Goal: Task Accomplishment & Management: Use online tool/utility

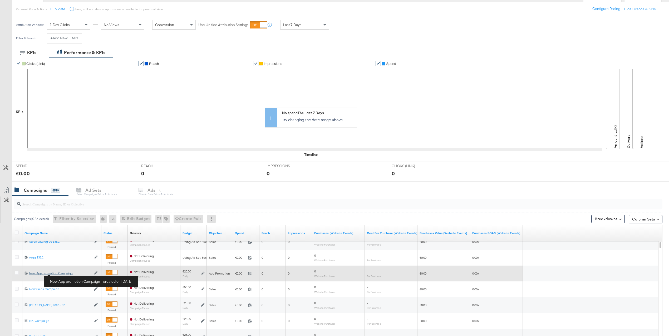
click at [64, 273] on div "New App promotion Campaign New App promotion Campaign" at bounding box center [60, 273] width 62 height 4
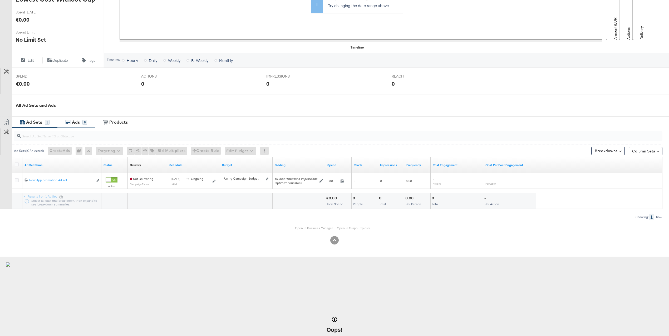
scroll to position [129, 0]
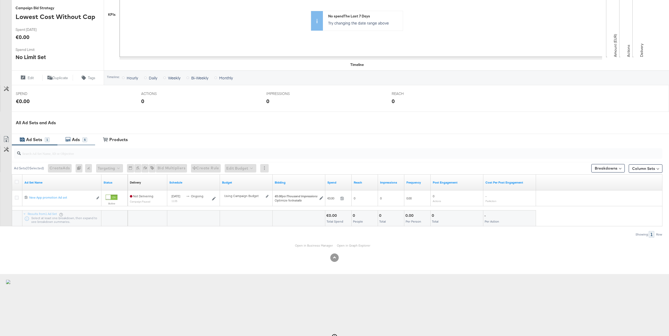
click at [82, 138] on div "Ads" at bounding box center [77, 139] width 12 height 6
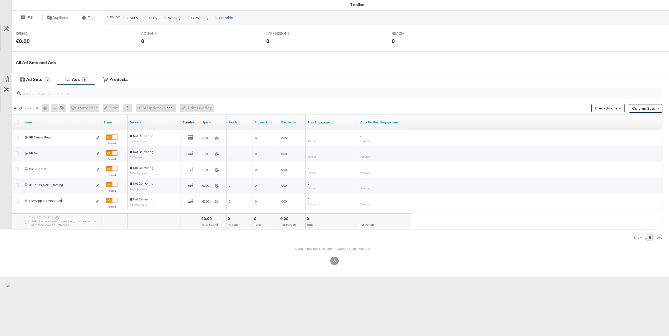
scroll to position [222, 0]
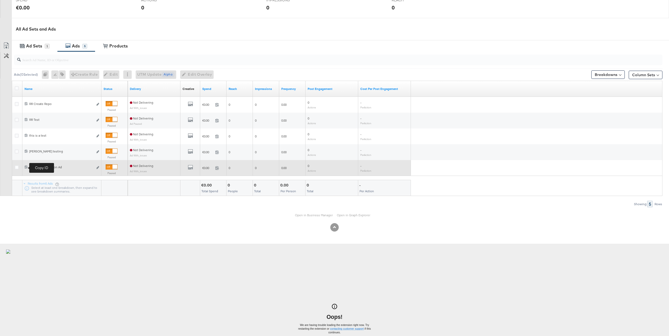
click at [26, 167] on icon at bounding box center [25, 166] width 3 height 3
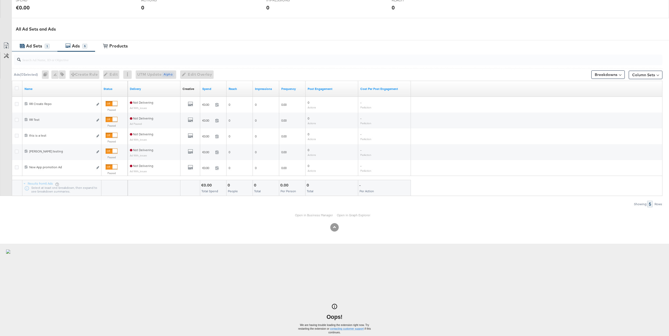
click at [36, 43] on div "Ad Sets" at bounding box center [34, 46] width 16 height 6
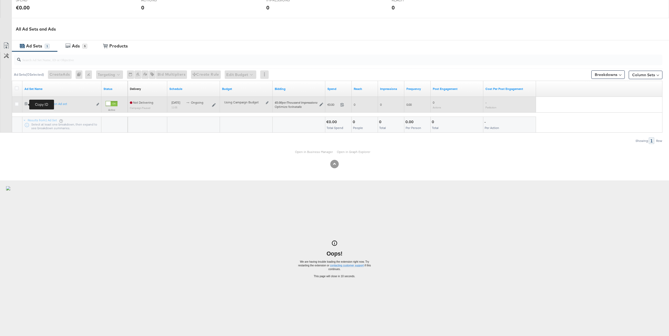
click at [27, 105] on icon at bounding box center [25, 103] width 3 height 3
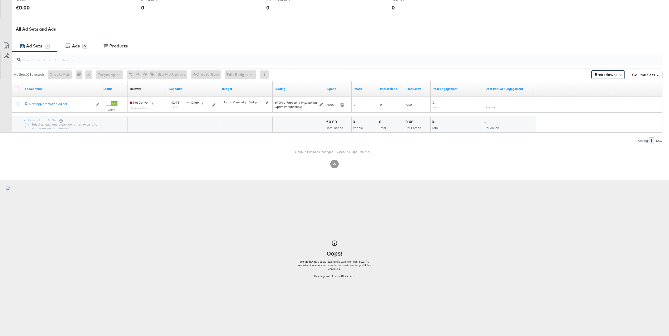
scroll to position [0, 0]
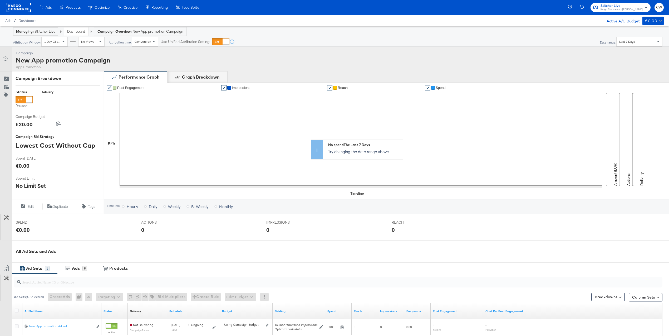
click at [19, 7] on rect at bounding box center [19, 7] width 24 height 9
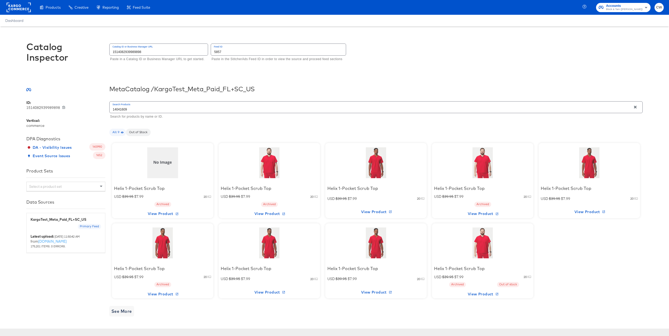
click at [384, 168] on div at bounding box center [376, 162] width 45 height 33
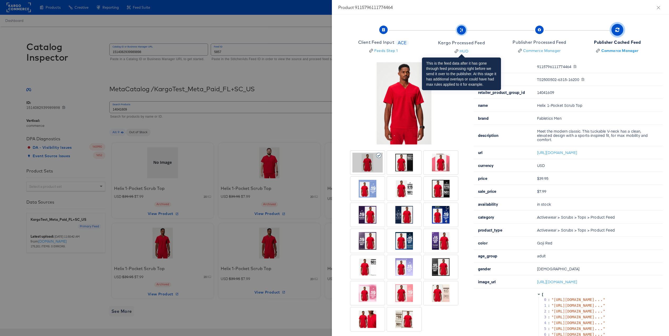
click at [473, 42] on div "Kargo Processed Feed" at bounding box center [461, 43] width 47 height 6
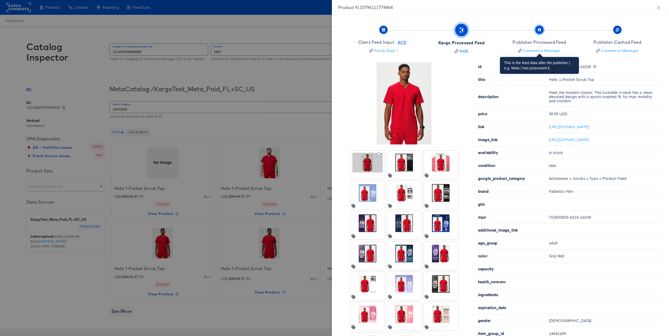
click at [539, 43] on div "Publisher Processed Feed" at bounding box center [539, 42] width 53 height 6
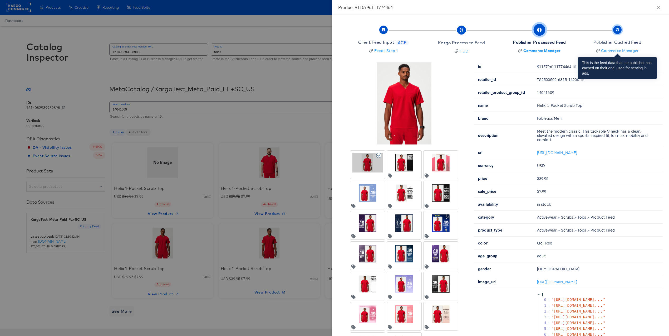
click at [608, 40] on div "Publisher Cached Feed" at bounding box center [617, 42] width 48 height 6
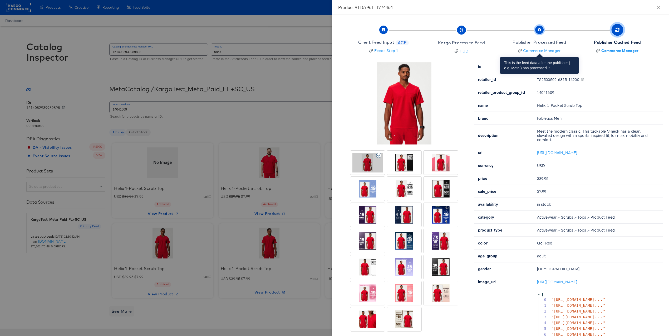
click at [552, 43] on div "Publisher Processed Feed" at bounding box center [539, 42] width 53 height 6
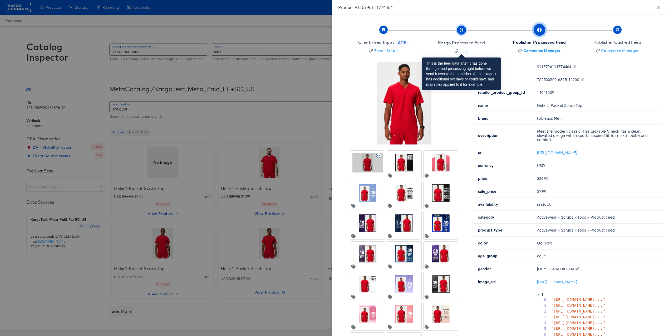
click at [476, 41] on div "Kargo Processed Feed" at bounding box center [461, 43] width 47 height 6
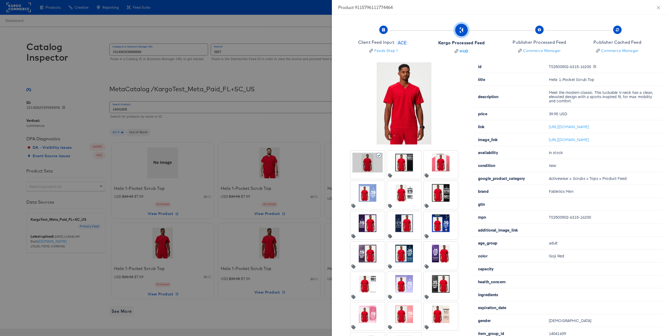
click at [303, 86] on div at bounding box center [334, 168] width 669 height 336
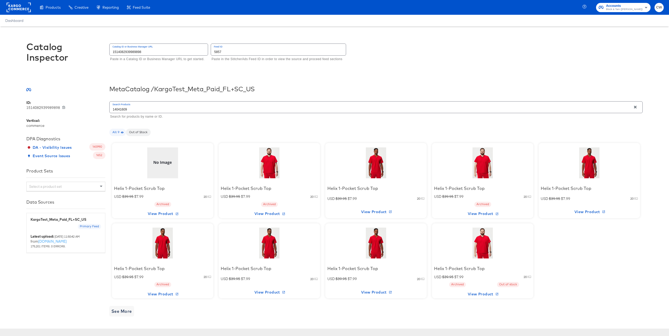
click at [176, 48] on input "1514082939989898" at bounding box center [159, 49] width 98 height 11
click at [238, 50] on input "5857" at bounding box center [278, 49] width 135 height 11
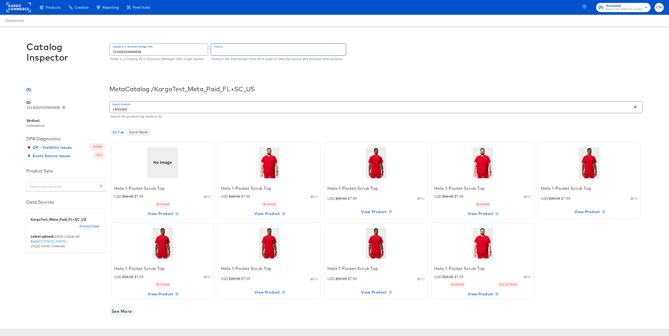
click at [168, 50] on input "1514082939989898" at bounding box center [159, 49] width 98 height 11
type input "653646797782144"
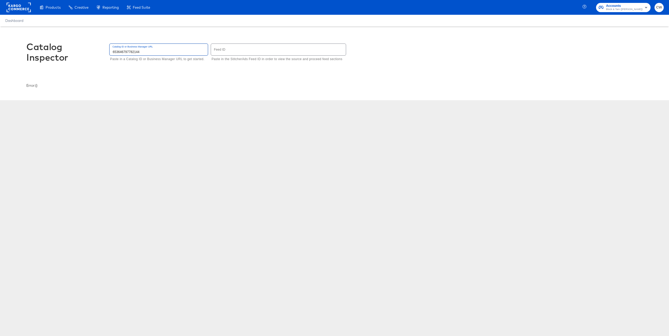
click at [164, 68] on div "Catalog Inspector Catalog ID or Business Manager URL 653646797782144 Paste in a…" at bounding box center [334, 54] width 616 height 57
click at [171, 55] on input "653646797782144" at bounding box center [159, 49] width 98 height 11
click at [151, 50] on input "653646797782144" at bounding box center [159, 49] width 98 height 11
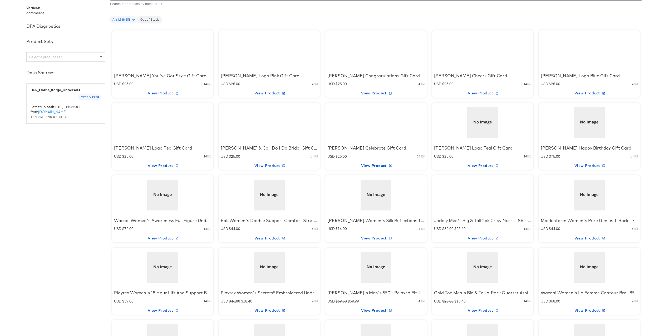
scroll to position [94, 0]
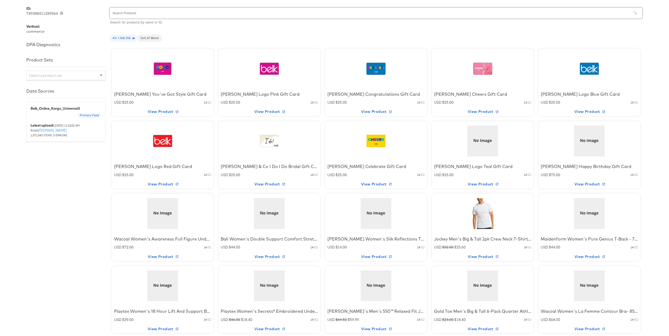
type input "749388411289564"
click at [382, 200] on div at bounding box center [376, 213] width 45 height 33
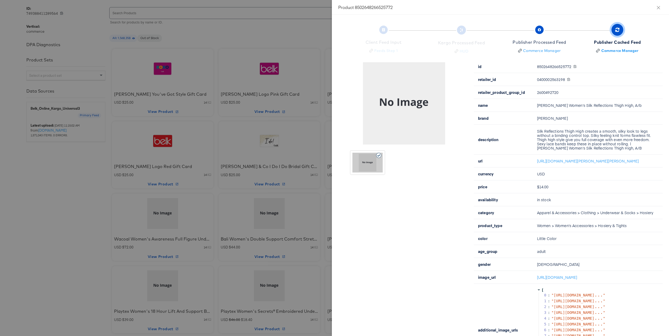
click at [259, 23] on div at bounding box center [334, 168] width 669 height 336
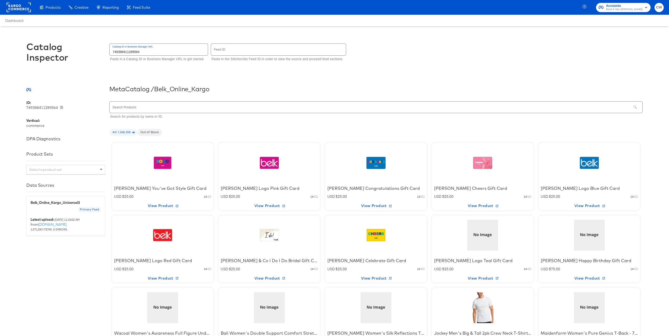
click at [152, 52] on input "749388411289564" at bounding box center [159, 49] width 98 height 11
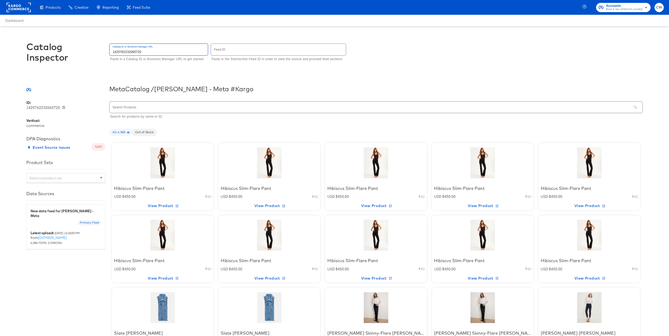
type input "1425762232065720"
click at [162, 162] on div at bounding box center [162, 162] width 45 height 33
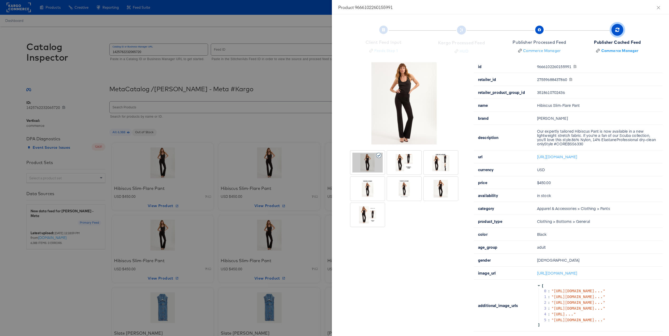
click at [405, 184] on div at bounding box center [404, 189] width 30 height 20
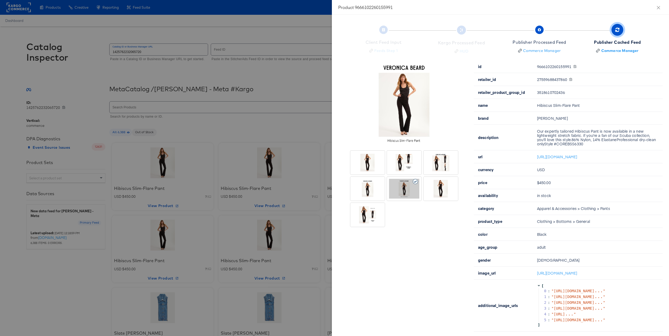
click at [436, 187] on div at bounding box center [441, 189] width 30 height 20
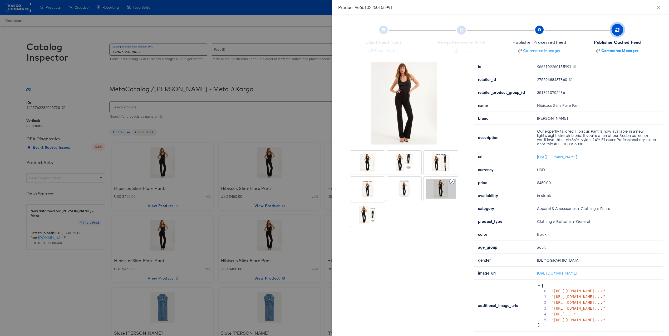
click at [439, 174] on div at bounding box center [441, 162] width 35 height 24
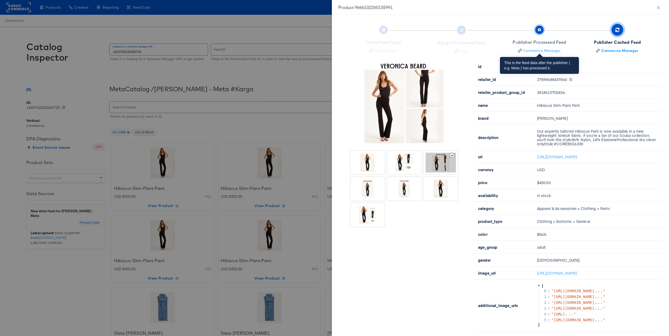
click at [543, 40] on div "Publisher Processed Feed" at bounding box center [539, 42] width 53 height 6
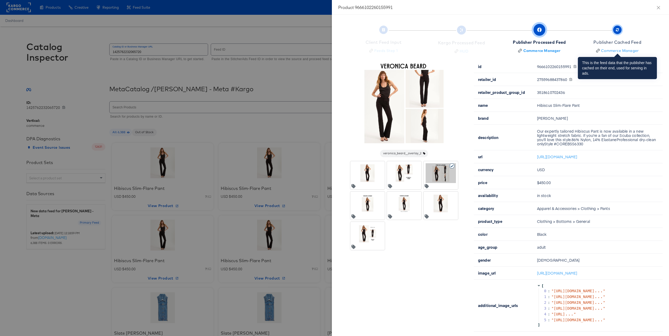
click at [627, 42] on div "Publisher Cached Feed" at bounding box center [617, 42] width 48 height 6
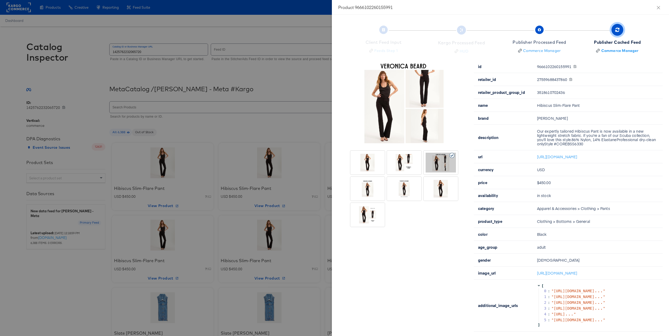
click at [443, 190] on div at bounding box center [441, 189] width 30 height 20
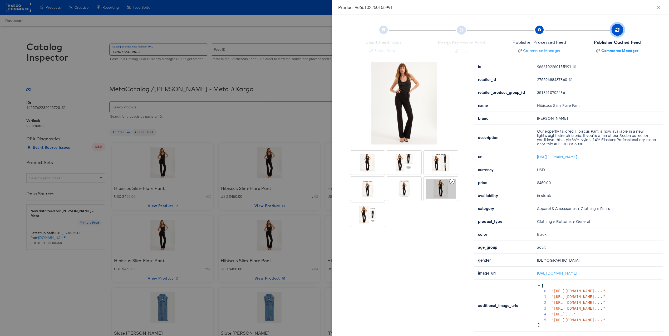
click at [407, 193] on div at bounding box center [404, 189] width 30 height 20
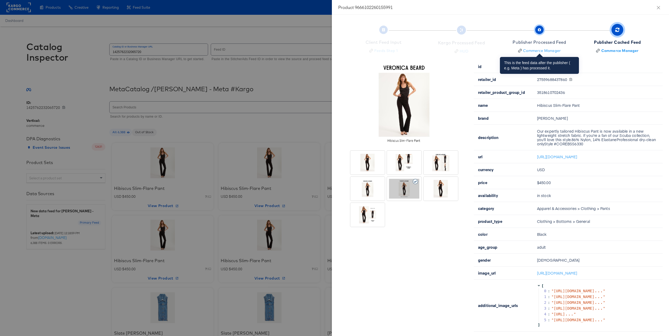
click at [552, 43] on div "Publisher Processed Feed" at bounding box center [539, 42] width 53 height 6
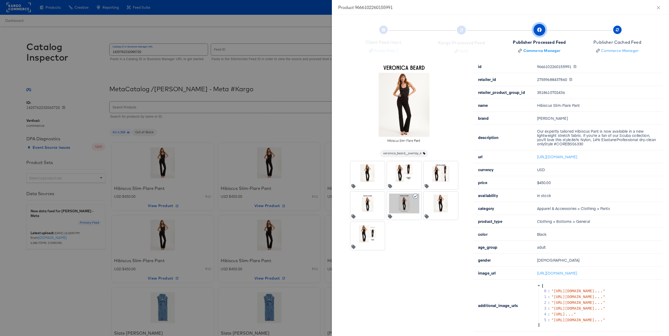
click at [432, 207] on div at bounding box center [441, 203] width 30 height 20
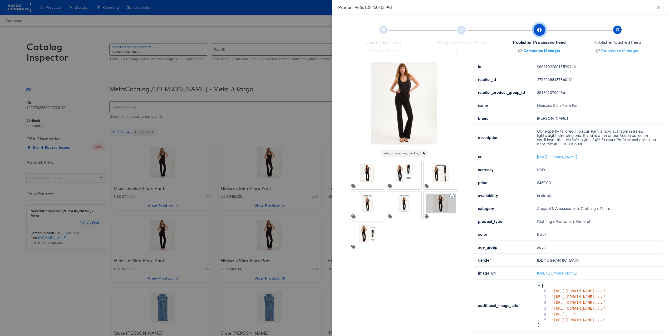
click at [366, 235] on div at bounding box center [367, 234] width 30 height 20
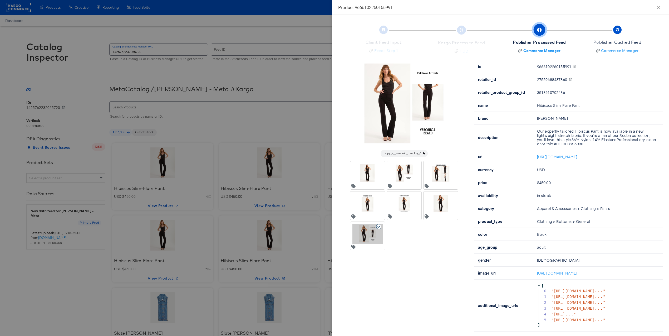
click at [404, 212] on div at bounding box center [404, 203] width 30 height 20
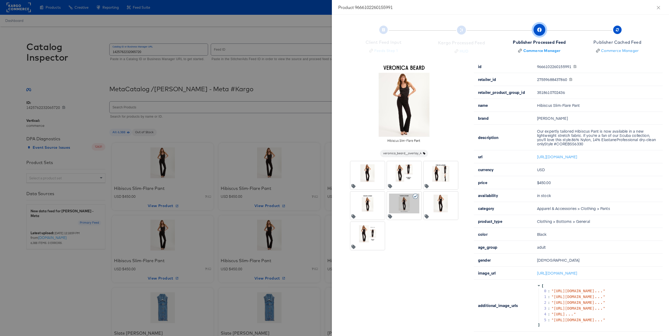
click at [405, 178] on div at bounding box center [404, 173] width 30 height 20
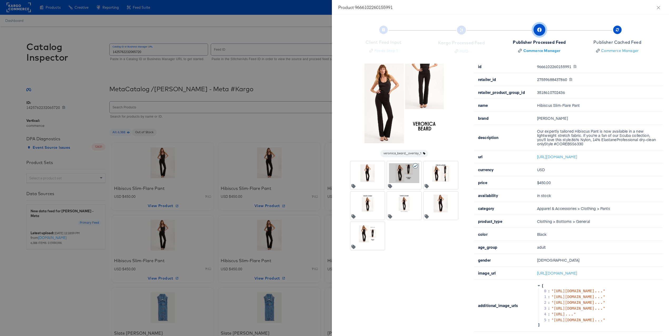
click at [443, 179] on div at bounding box center [441, 173] width 30 height 20
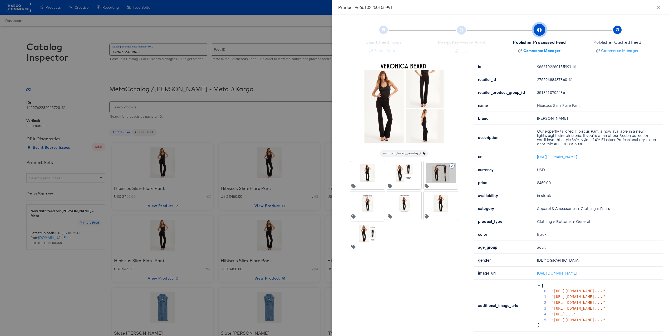
click at [293, 137] on div at bounding box center [334, 168] width 669 height 336
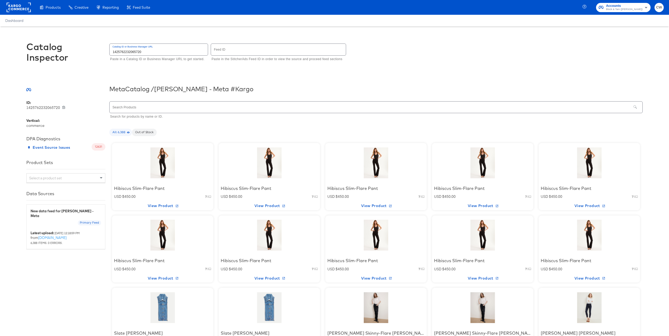
click at [233, 50] on input "text" at bounding box center [278, 49] width 135 height 11
type input "6495"
click at [176, 162] on div at bounding box center [162, 162] width 45 height 33
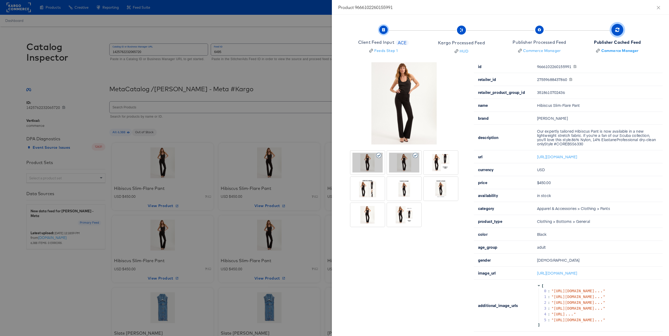
click at [374, 38] on span "Client Feed Input ACE Feeds Step 1" at bounding box center [383, 40] width 51 height 26
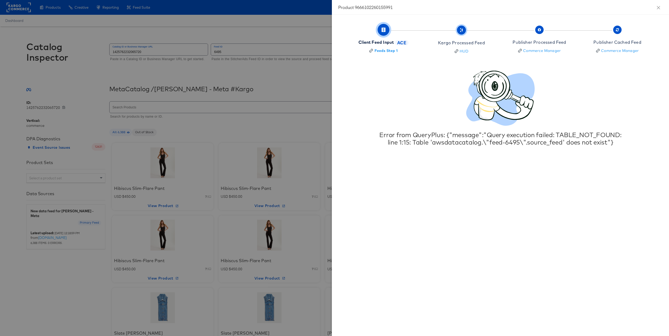
click at [462, 44] on div "Kargo Processed Feed" at bounding box center [461, 43] width 47 height 6
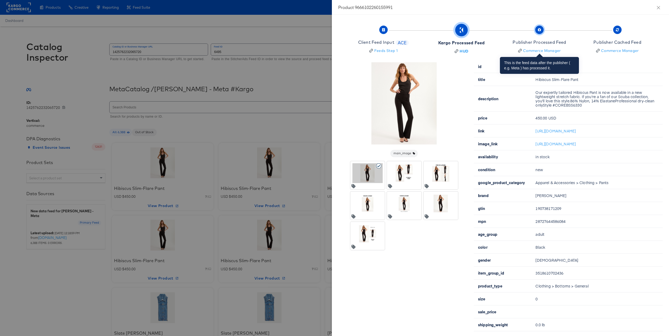
click at [529, 40] on div "Publisher Processed Feed" at bounding box center [539, 42] width 53 height 6
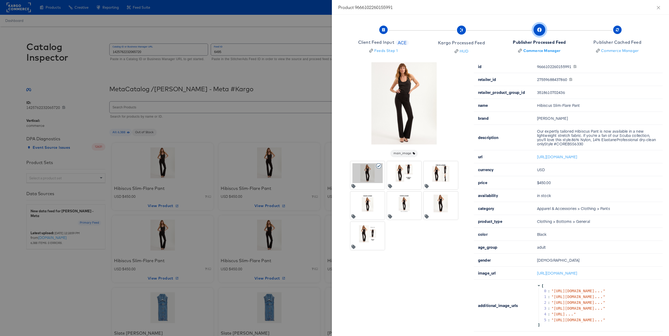
click at [240, 121] on div at bounding box center [334, 168] width 669 height 336
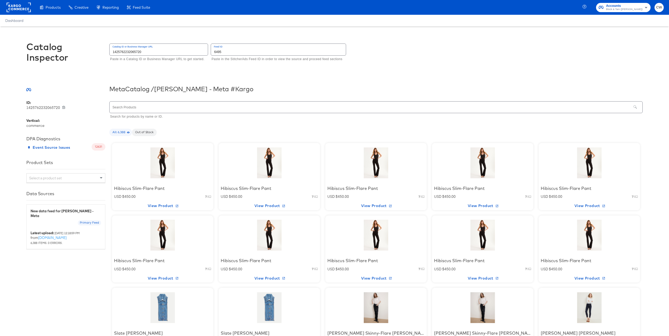
scroll to position [194, 0]
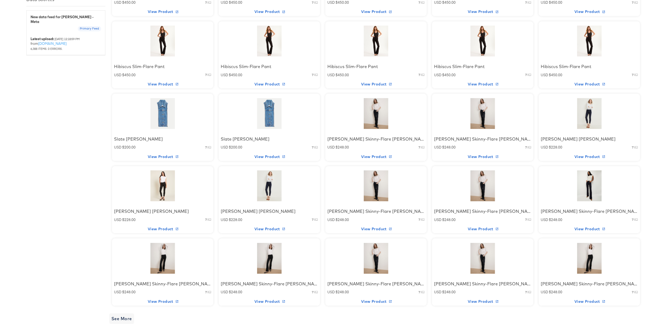
click at [274, 109] on div at bounding box center [269, 113] width 45 height 33
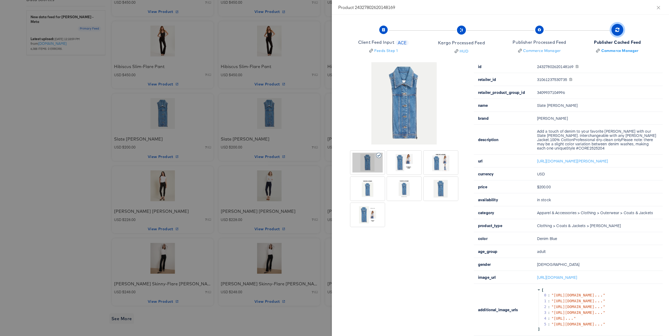
click at [65, 127] on div at bounding box center [334, 168] width 669 height 336
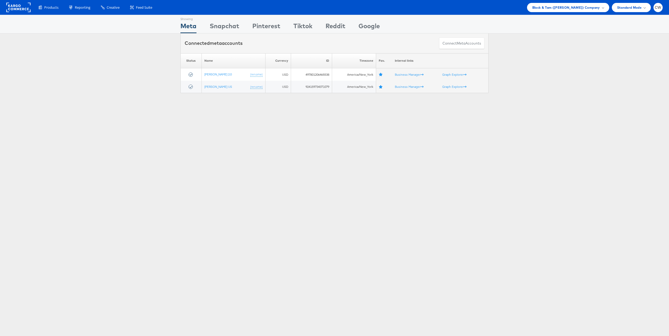
click at [569, 8] on span "Block & Tam ([PERSON_NAME]) Company" at bounding box center [566, 8] width 68 height 6
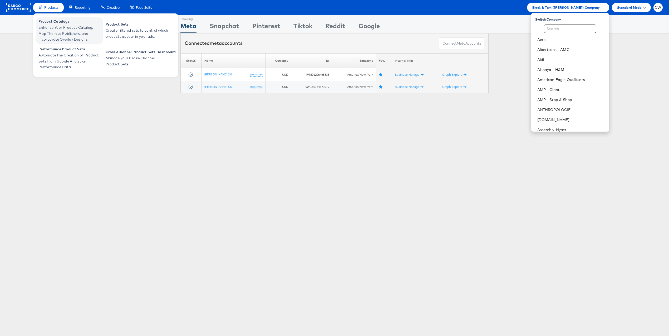
click at [60, 22] on span "Product Catalogs" at bounding box center [69, 21] width 63 height 6
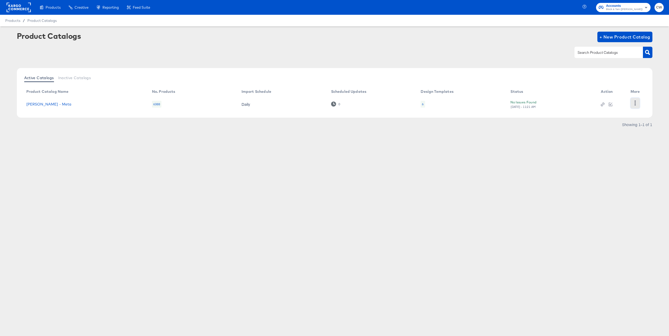
click at [633, 102] on icon "button" at bounding box center [635, 102] width 5 height 5
click at [461, 160] on div "Products Creative Reporting Feed Suite Accounts Block & Tam ([PERSON_NAME]) CW …" at bounding box center [334, 168] width 669 height 336
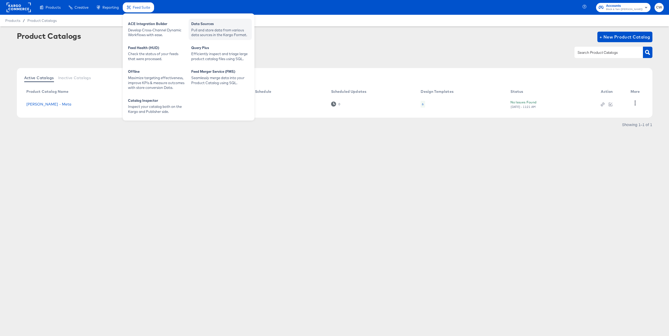
click at [206, 23] on div "Data Sources" at bounding box center [220, 24] width 58 height 6
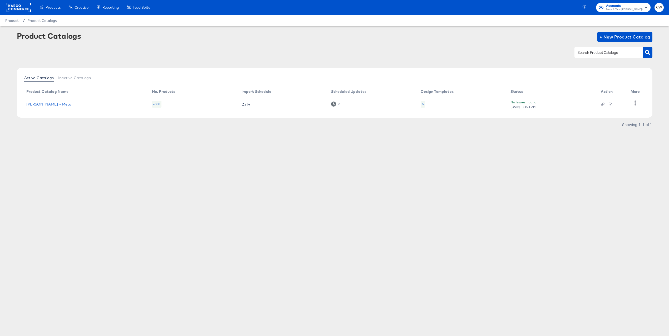
click at [89, 173] on div "Products Products Product Catalogs Enhance Your Product Catalog, Map Them to Pu…" at bounding box center [334, 168] width 669 height 336
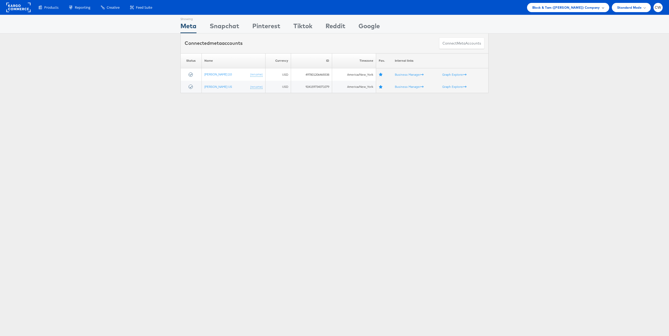
click at [566, 9] on span "Block & Tam ([PERSON_NAME]) Company" at bounding box center [566, 8] width 68 height 6
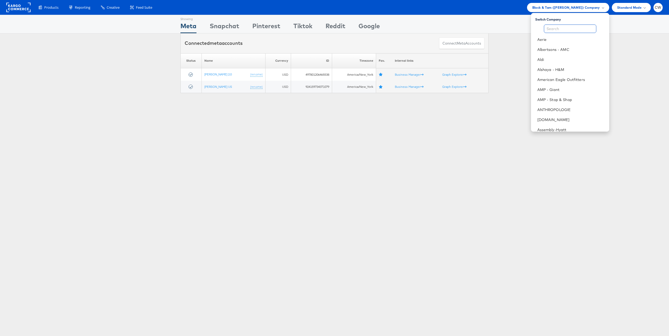
click at [556, 28] on input "text" at bounding box center [570, 28] width 52 height 8
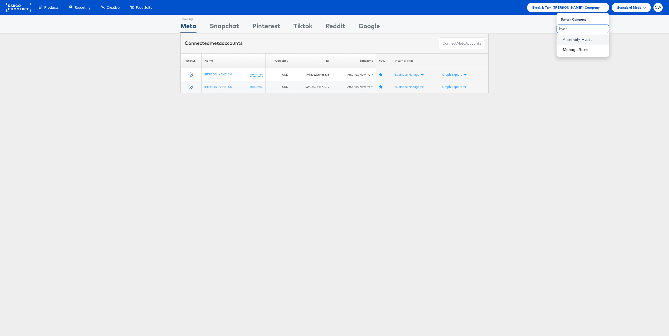
type input "hyat"
click at [591, 40] on link "Assembly-Hyatt" at bounding box center [584, 39] width 42 height 5
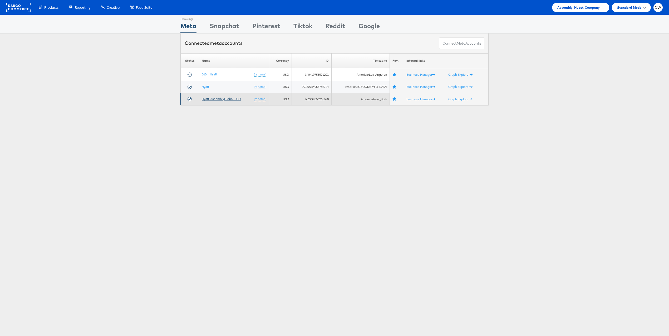
click at [223, 98] on link "Hyatt_AssemblyGlobal_USD" at bounding box center [221, 99] width 39 height 4
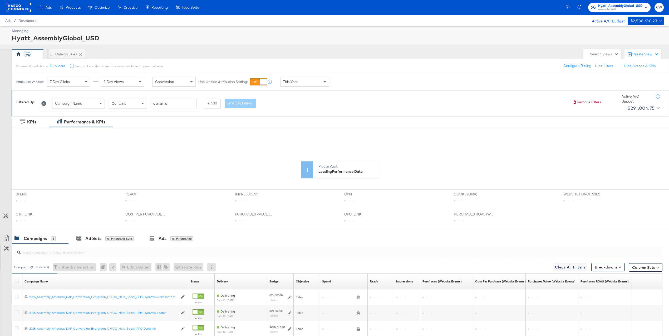
click at [315, 78] on div "This Year" at bounding box center [305, 81] width 48 height 9
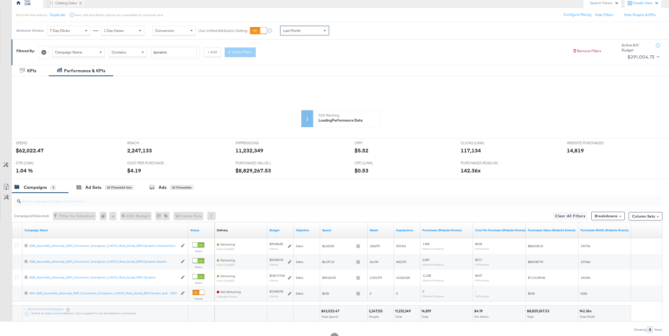
scroll to position [60, 0]
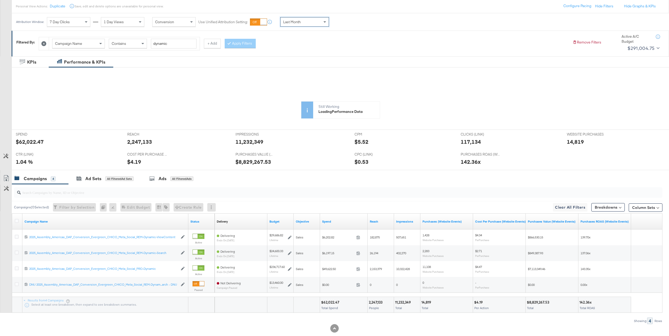
click at [32, 142] on icon at bounding box center [314, 128] width 575 height 79
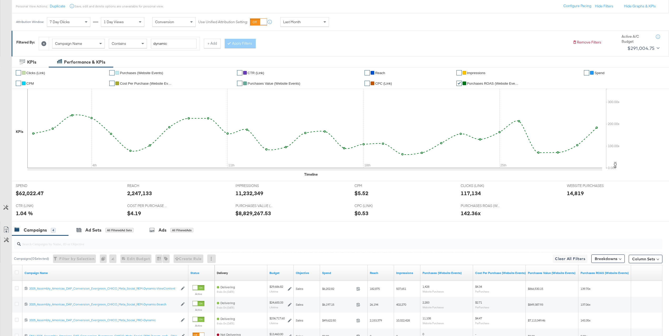
click at [28, 192] on div "$62,022.47" at bounding box center [30, 193] width 28 height 8
copy div "62,022.47"
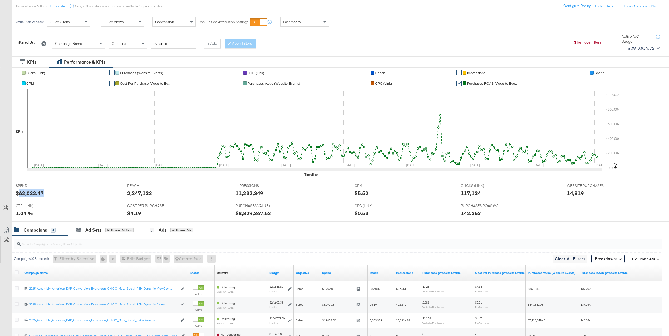
scroll to position [0, 0]
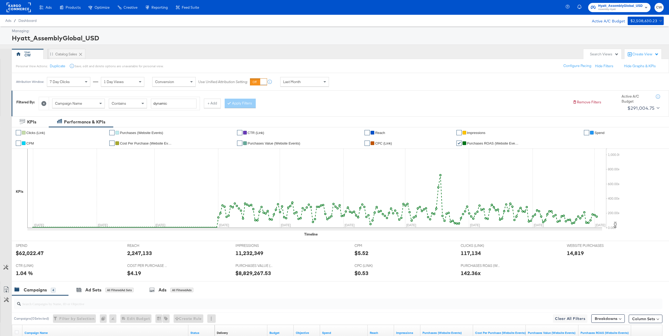
click at [21, 7] on rect at bounding box center [19, 7] width 24 height 9
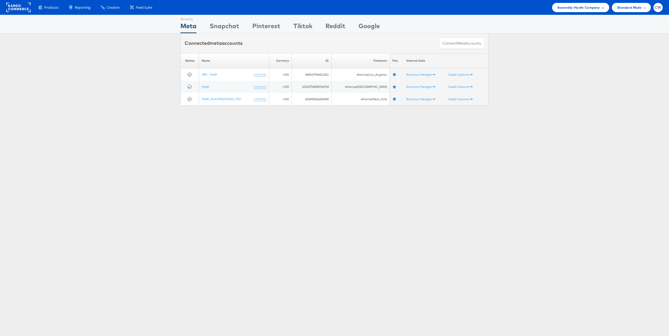
click at [588, 5] on span "Assembly-Hyatt Company" at bounding box center [578, 8] width 43 height 6
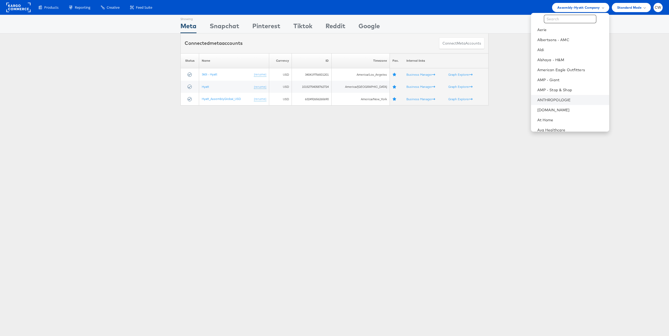
scroll to position [77, 0]
click at [578, 91] on link "Block & Tam (Veronica Beard)" at bounding box center [571, 92] width 68 height 5
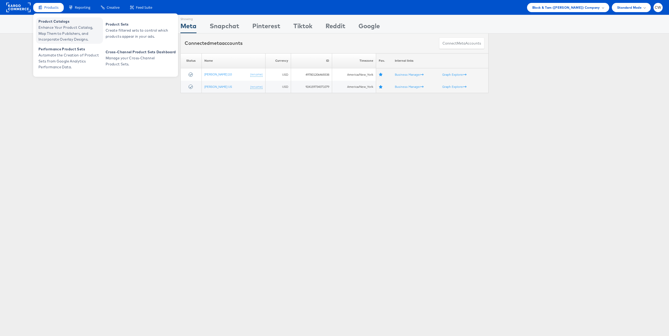
click at [62, 28] on span "Enhance Your Product Catalog, Map Them to Publishers, and Incorporate Overlay D…" at bounding box center [69, 33] width 63 height 18
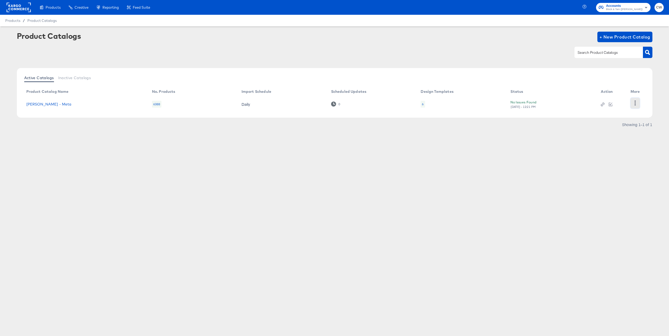
click at [635, 106] on button "button" at bounding box center [635, 103] width 9 height 11
click at [613, 99] on div "HUD Checks (Internal)" at bounding box center [613, 103] width 53 height 8
